Goal: Information Seeking & Learning: Learn about a topic

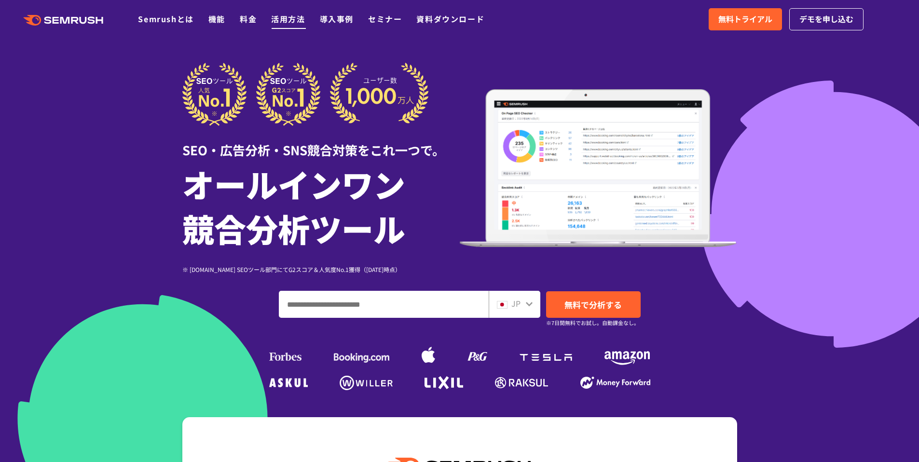
click at [300, 20] on link "活用方法" at bounding box center [288, 19] width 34 height 12
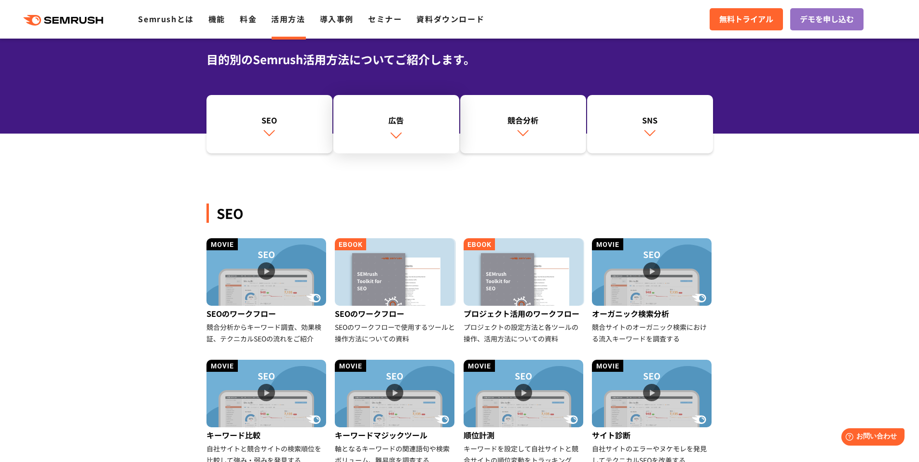
click at [423, 136] on link "広告" at bounding box center [396, 124] width 126 height 59
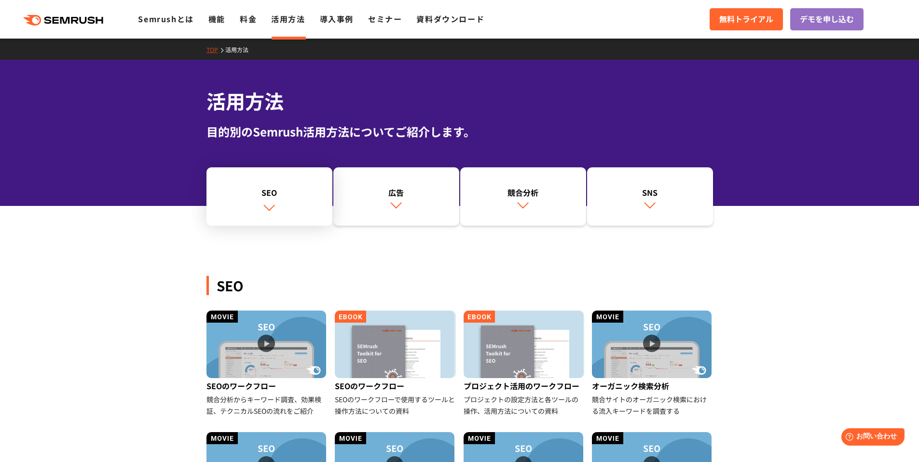
click at [278, 199] on link "SEO" at bounding box center [269, 196] width 126 height 59
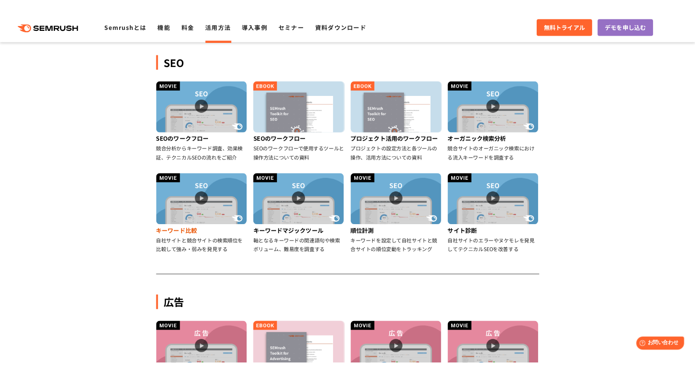
scroll to position [222, 0]
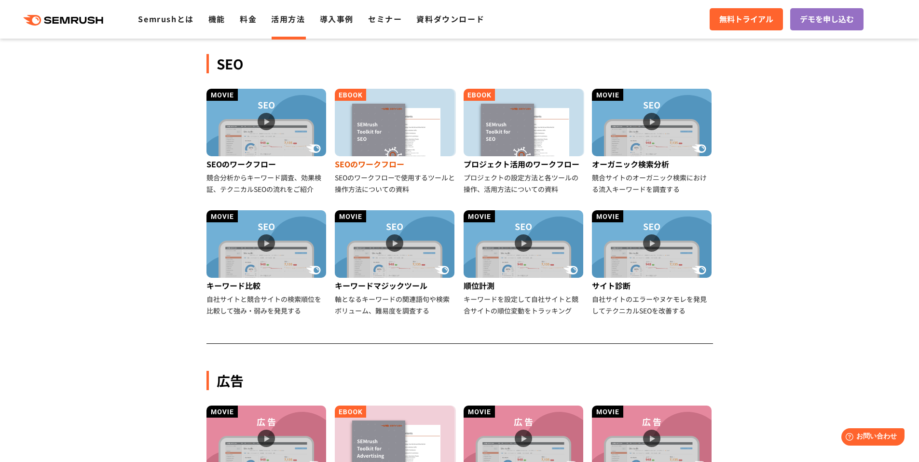
click at [378, 109] on img at bounding box center [395, 123] width 120 height 68
click at [521, 146] on img at bounding box center [523, 123] width 120 height 68
